Goal: Navigation & Orientation: Find specific page/section

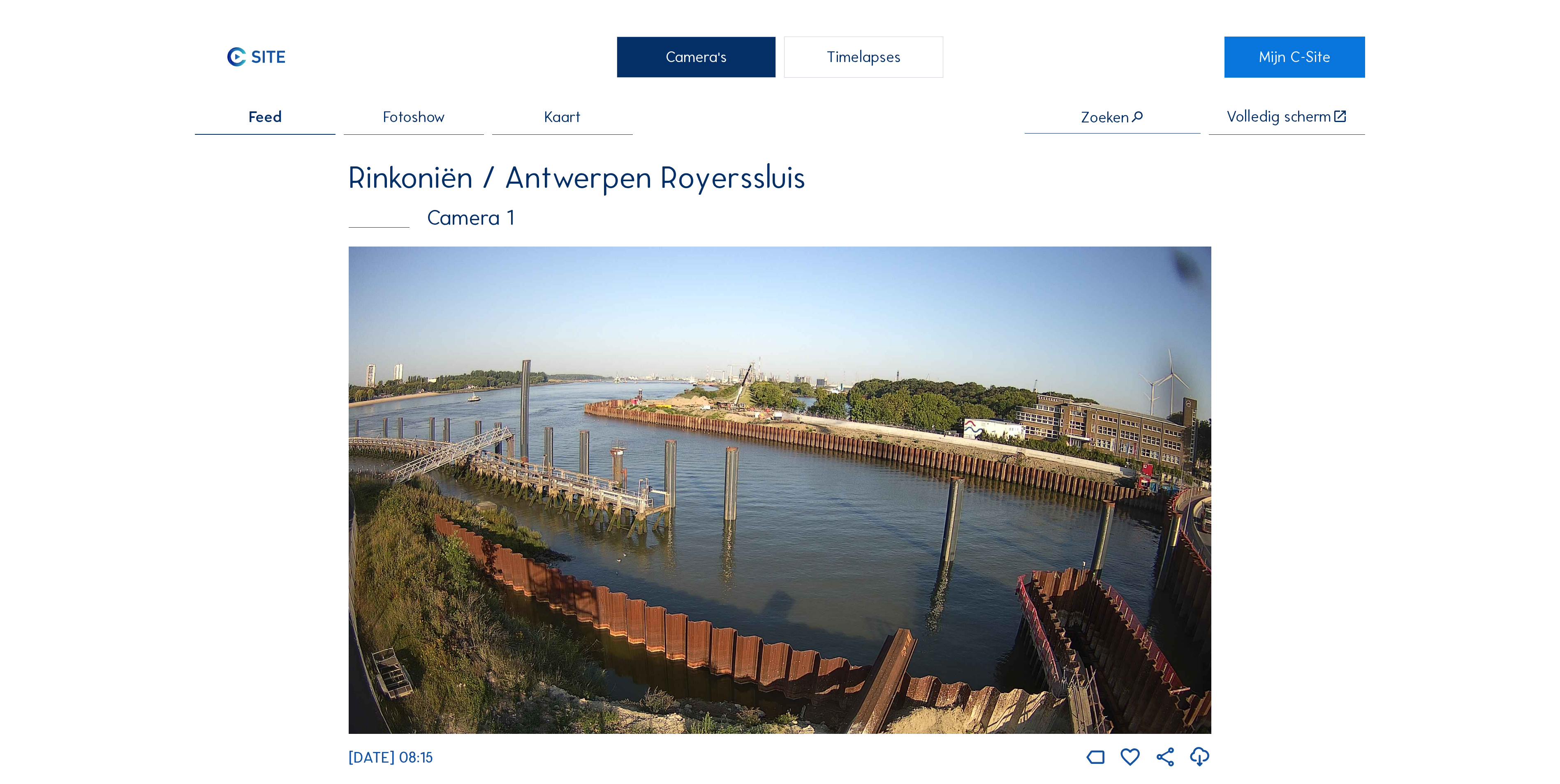
scroll to position [1397, 0]
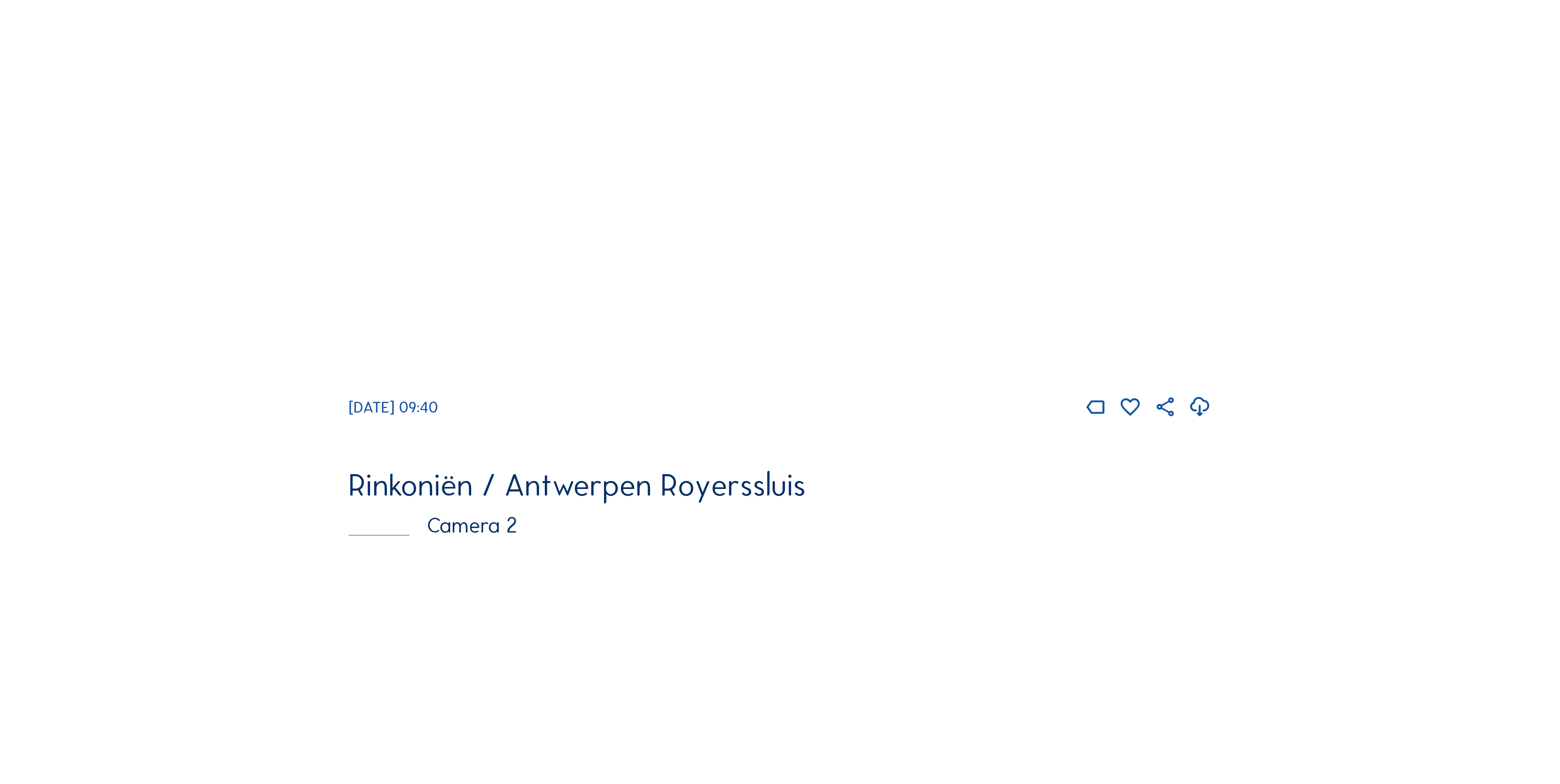
scroll to position [657, 0]
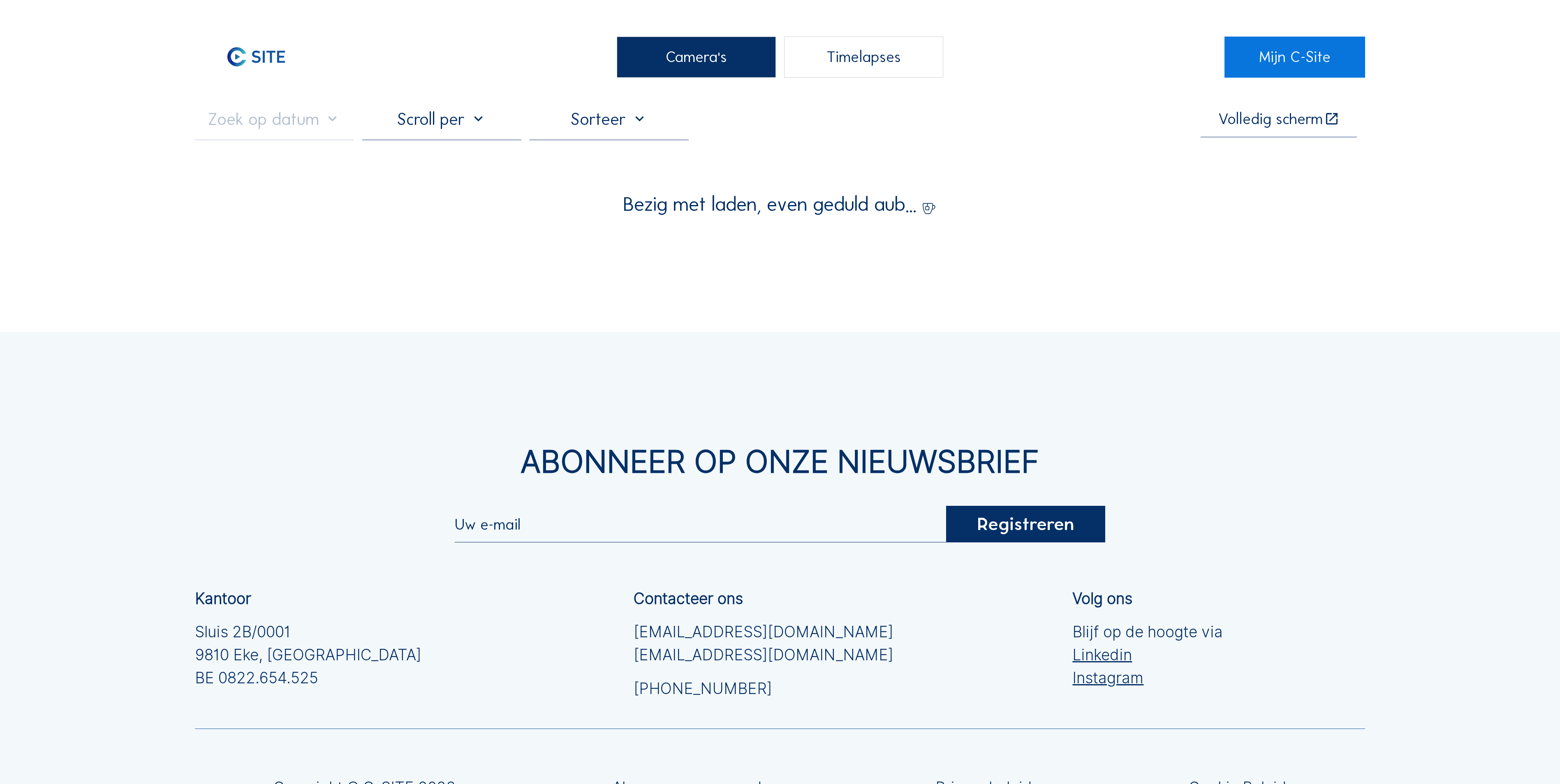
click at [698, 58] on div "Camera's" at bounding box center [696, 57] width 159 height 41
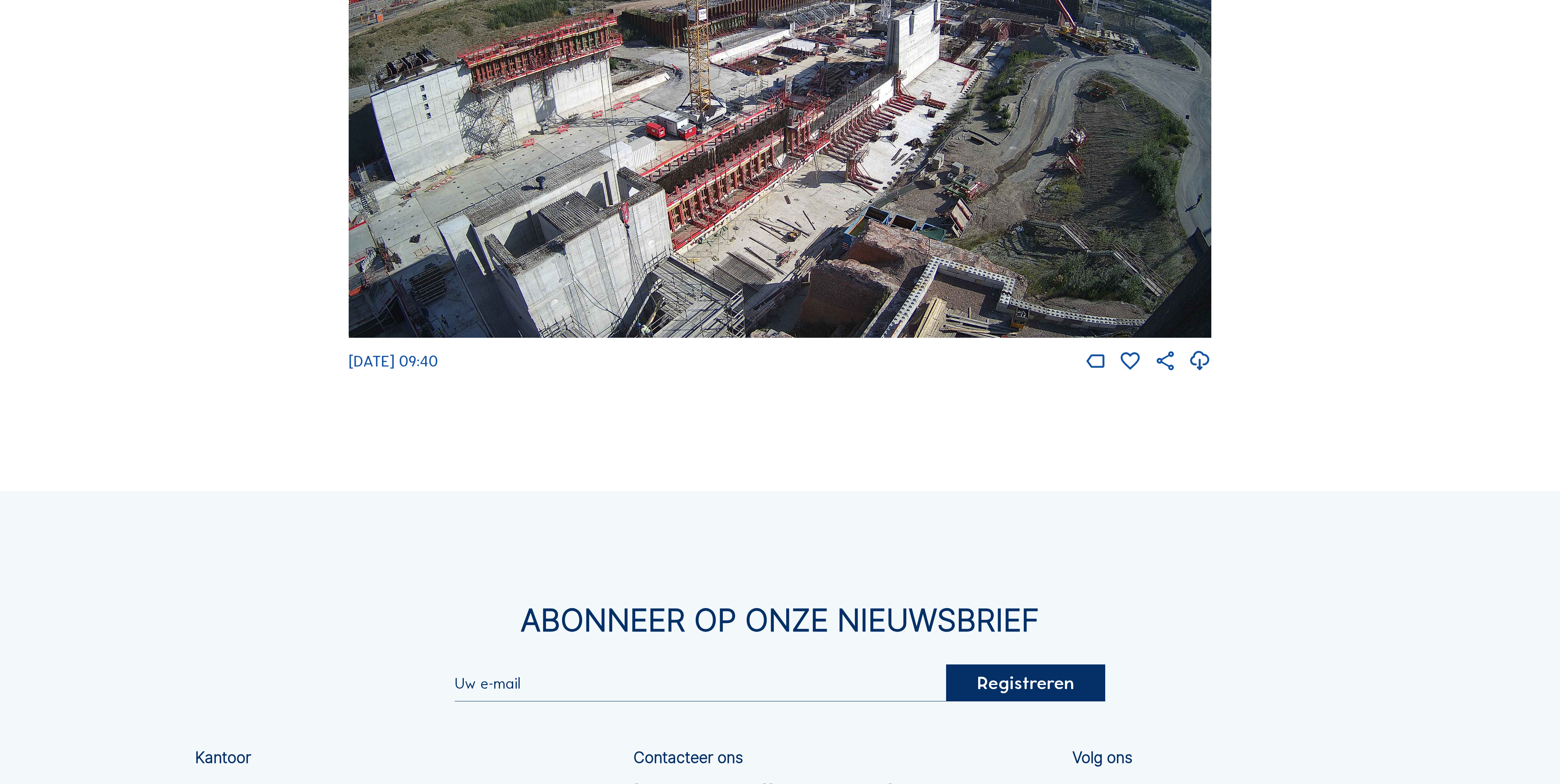
scroll to position [2302, 0]
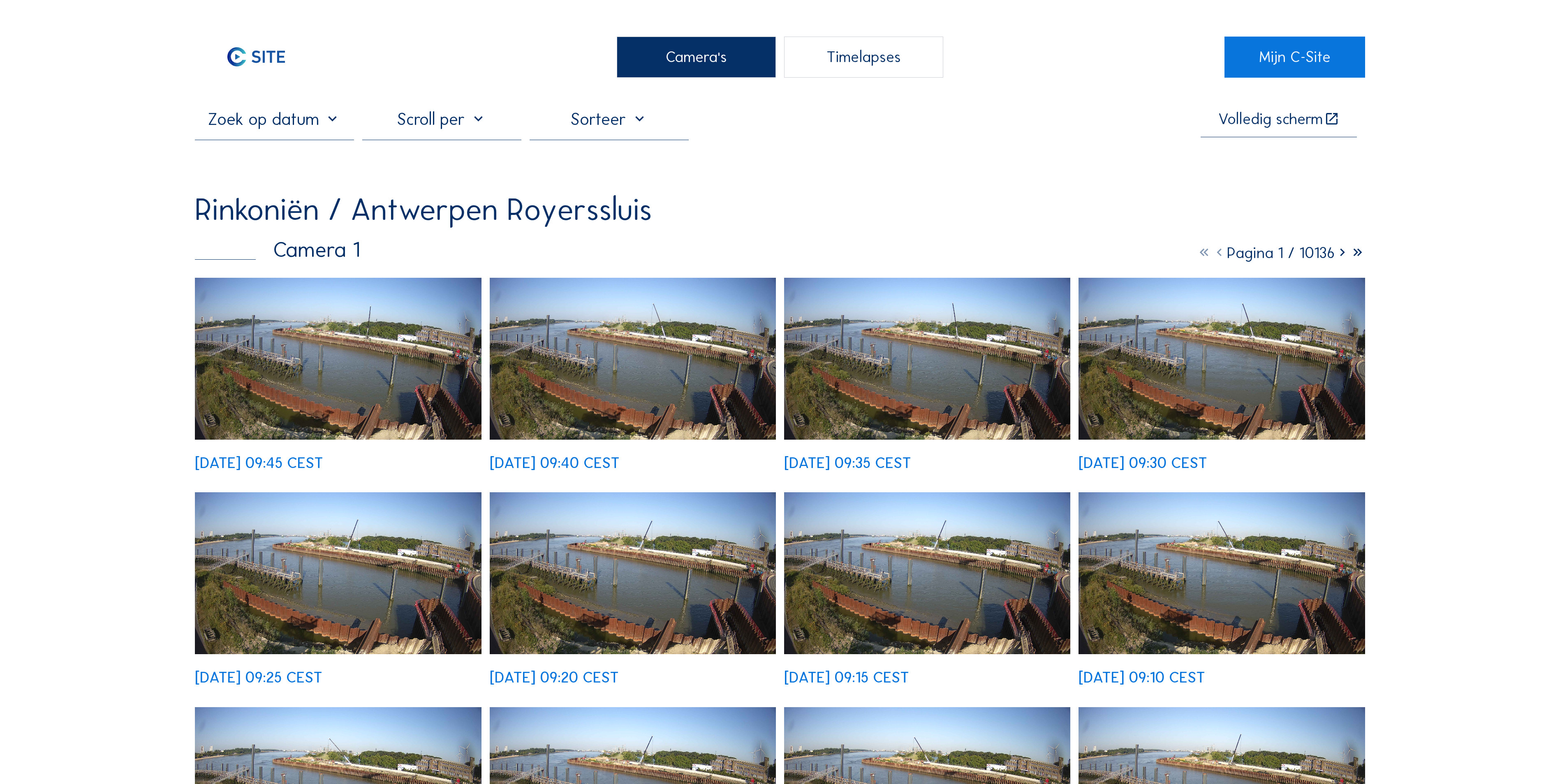
click at [666, 64] on div "Camera's" at bounding box center [696, 57] width 159 height 41
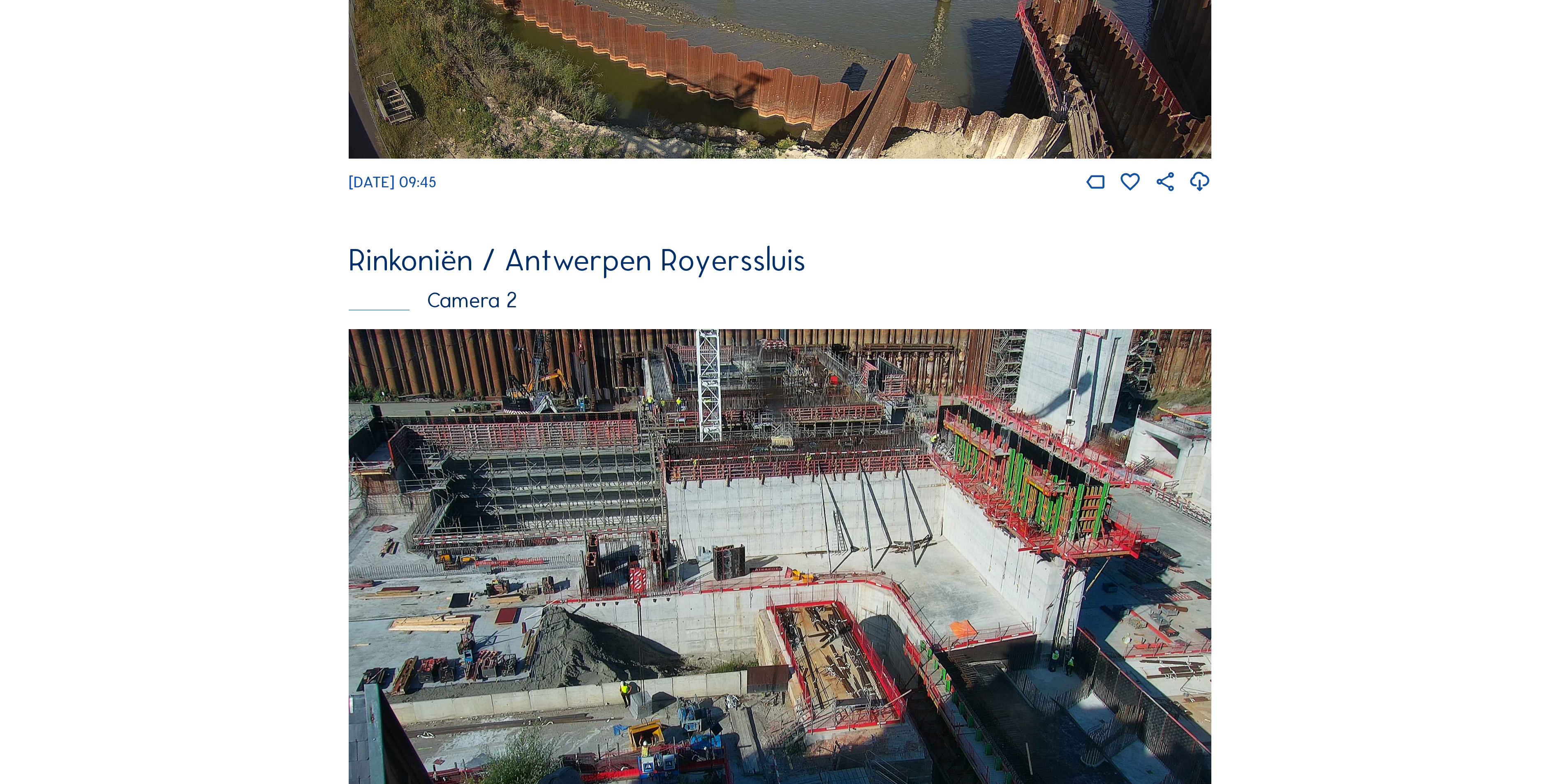
scroll to position [822, 0]
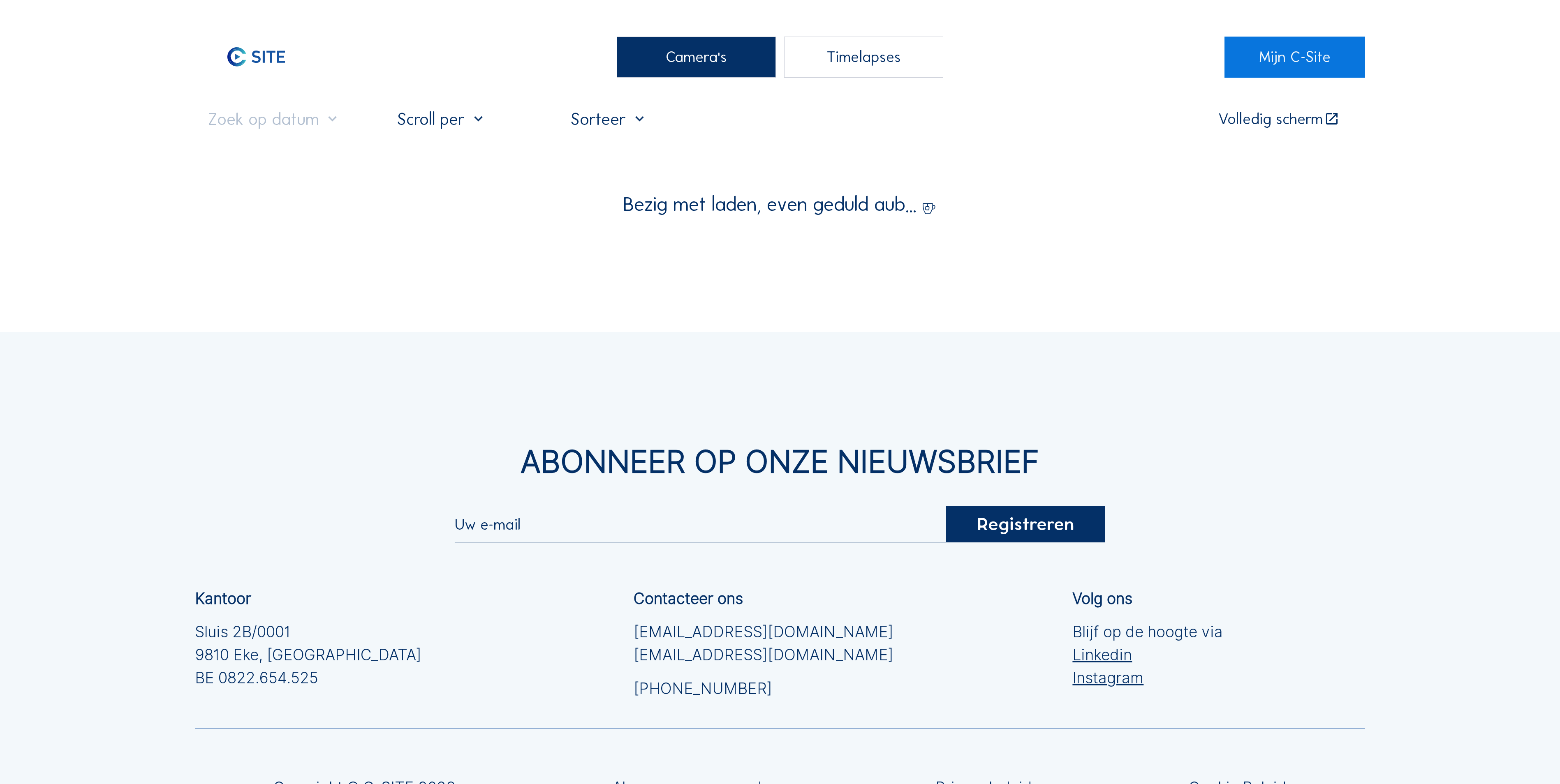
drag, startPoint x: 682, startPoint y: 74, endPoint x: 661, endPoint y: 77, distance: 21.2
click at [682, 74] on div "Camera's" at bounding box center [696, 57] width 159 height 41
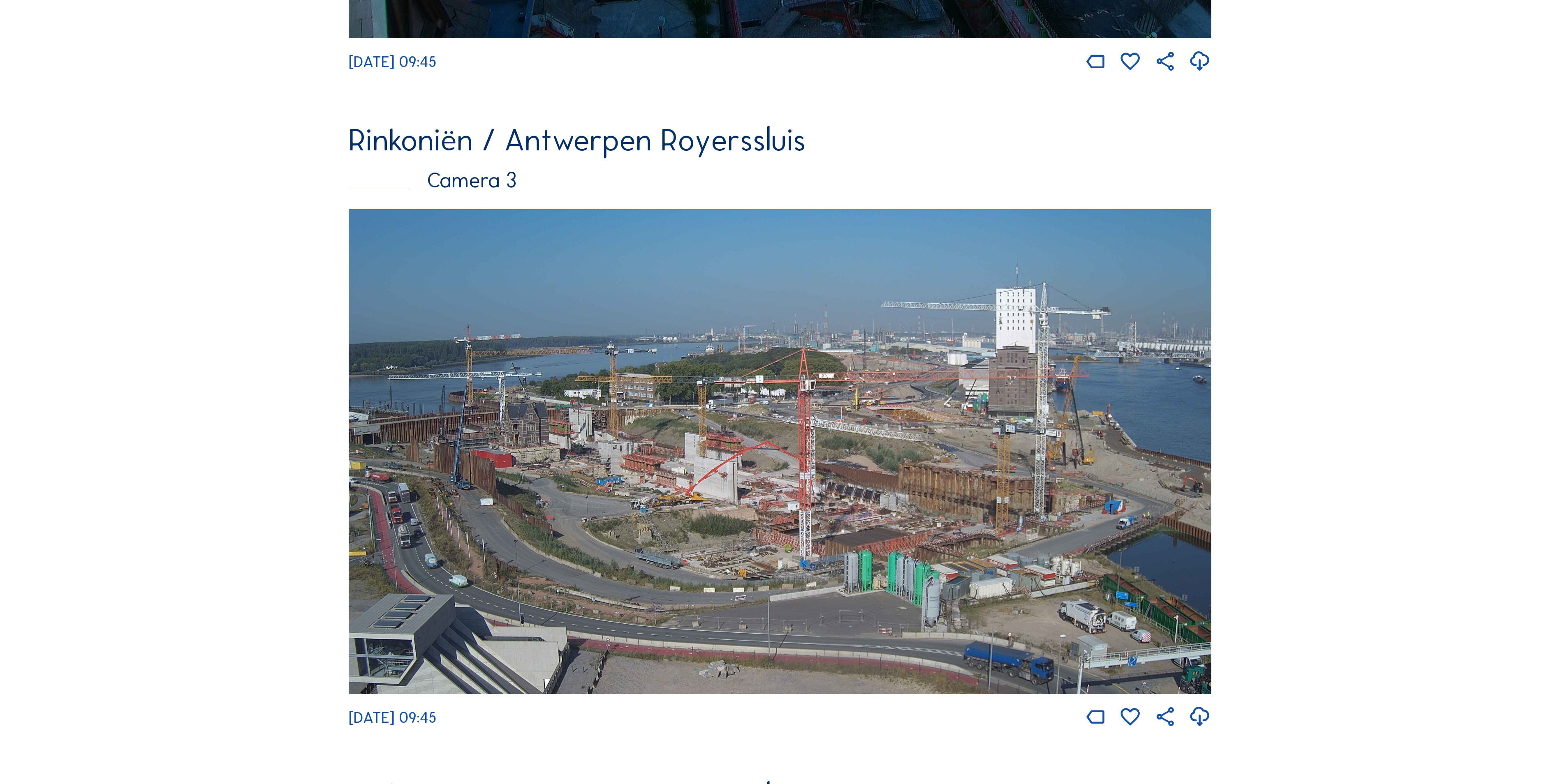
scroll to position [1397, 0]
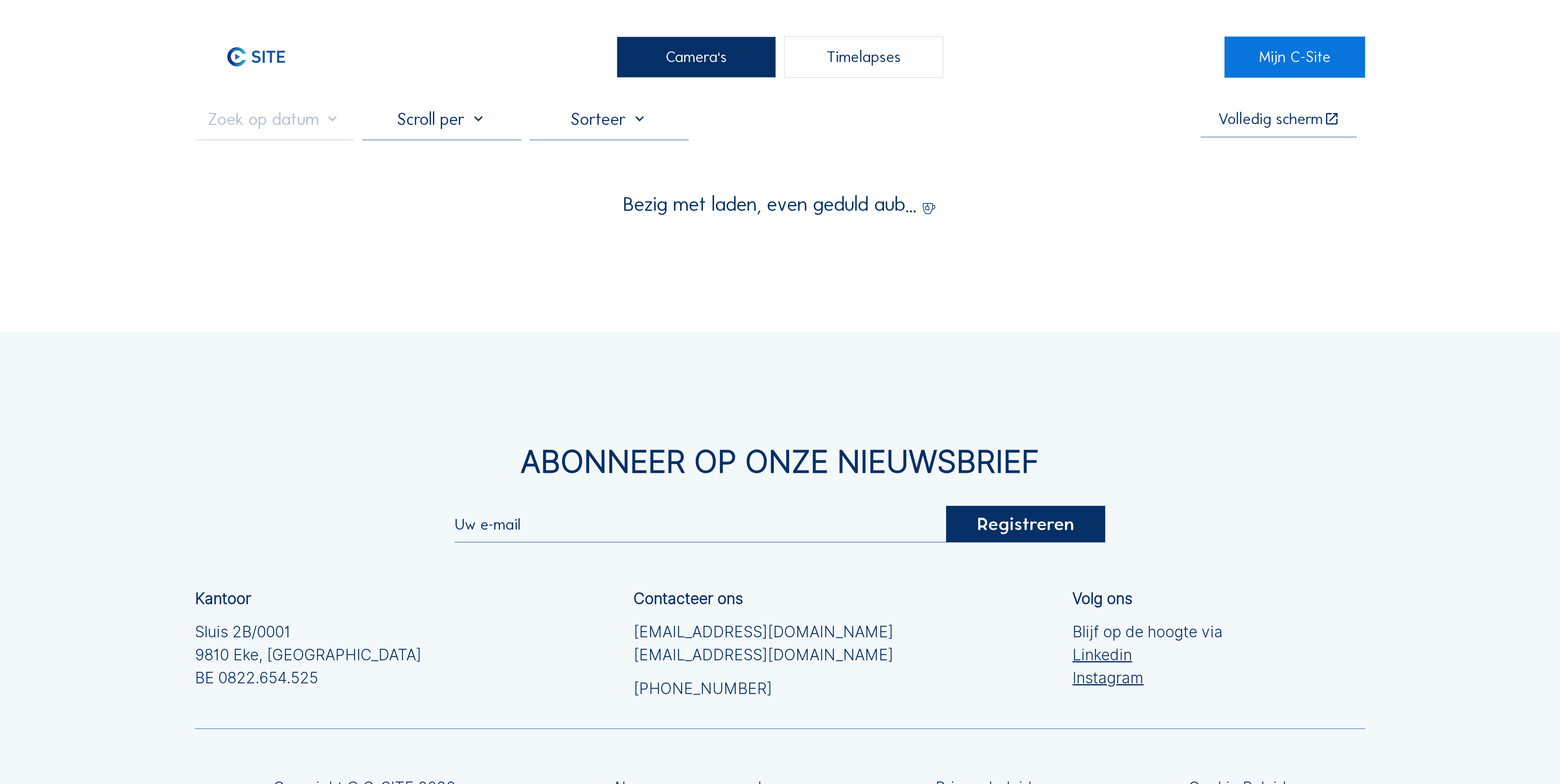
click at [721, 43] on div "Camera's" at bounding box center [696, 57] width 159 height 41
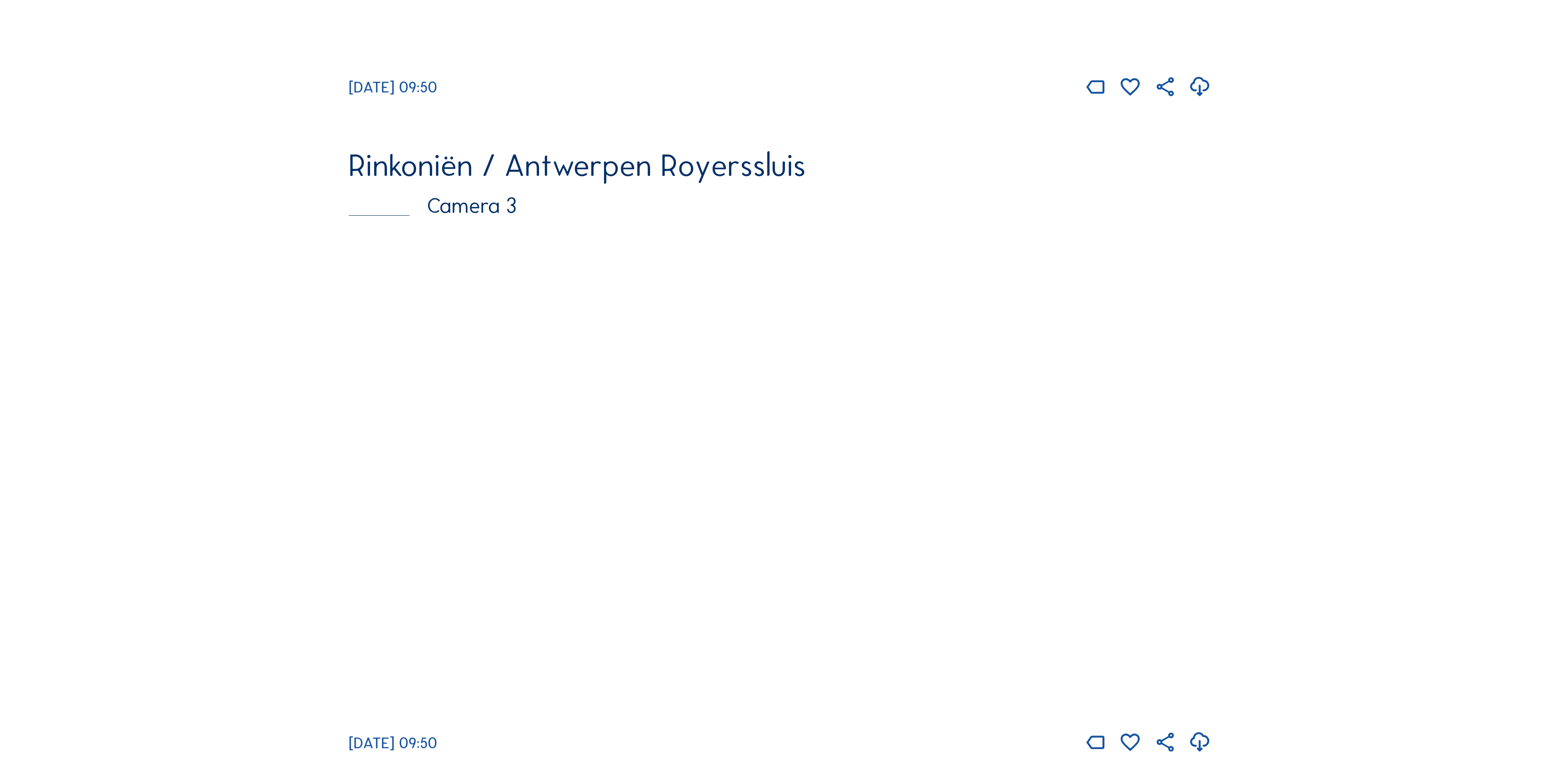
scroll to position [1316, 0]
